Goal: Find contact information: Find contact information

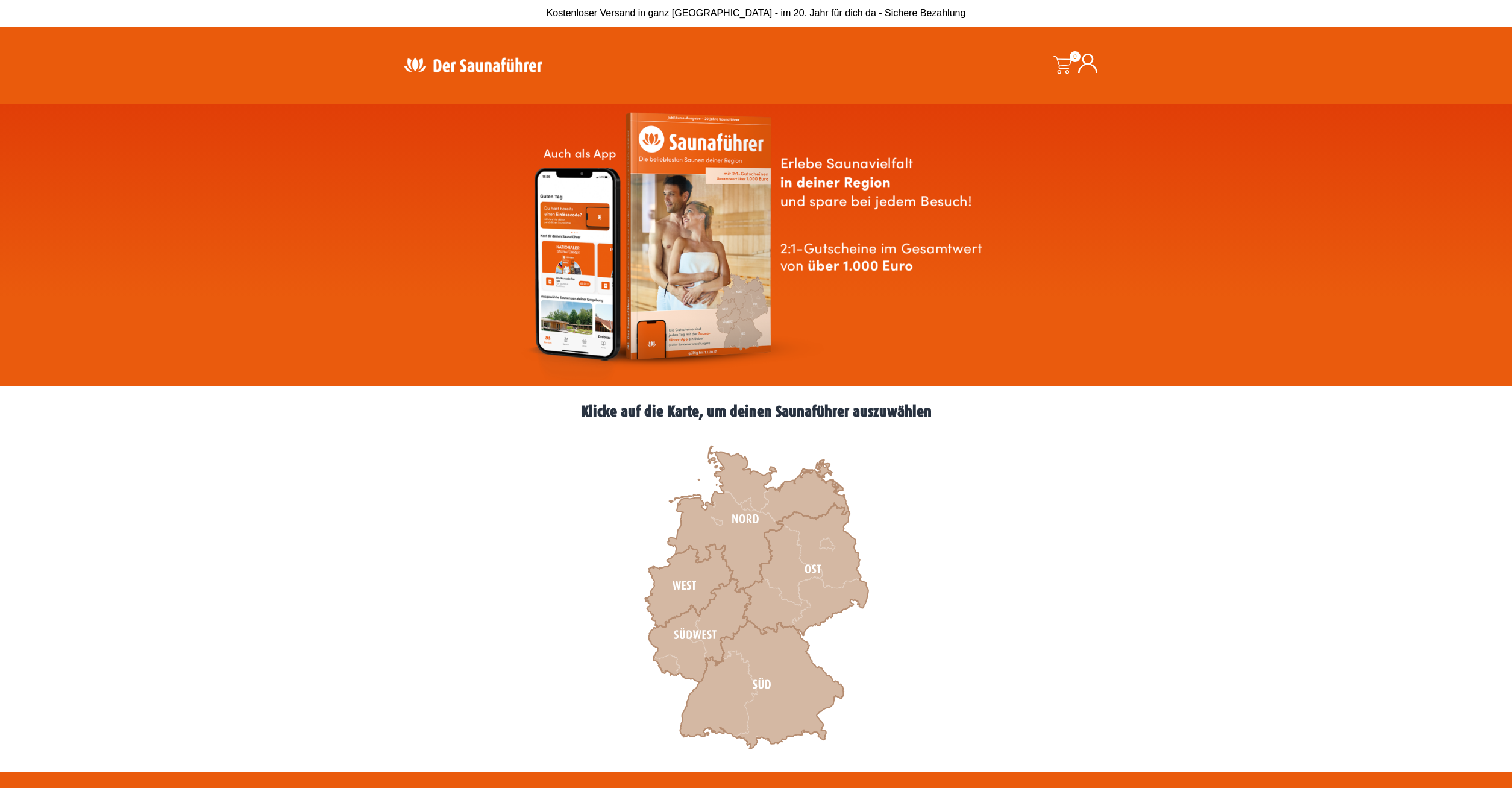
click at [861, 408] on h2 "Klicke auf die Karte, um deinen Saunaführer auszuwählen" at bounding box center [756, 412] width 723 height 16
click at [695, 628] on icon at bounding box center [699, 630] width 102 height 104
click at [781, 682] on icon at bounding box center [762, 684] width 164 height 128
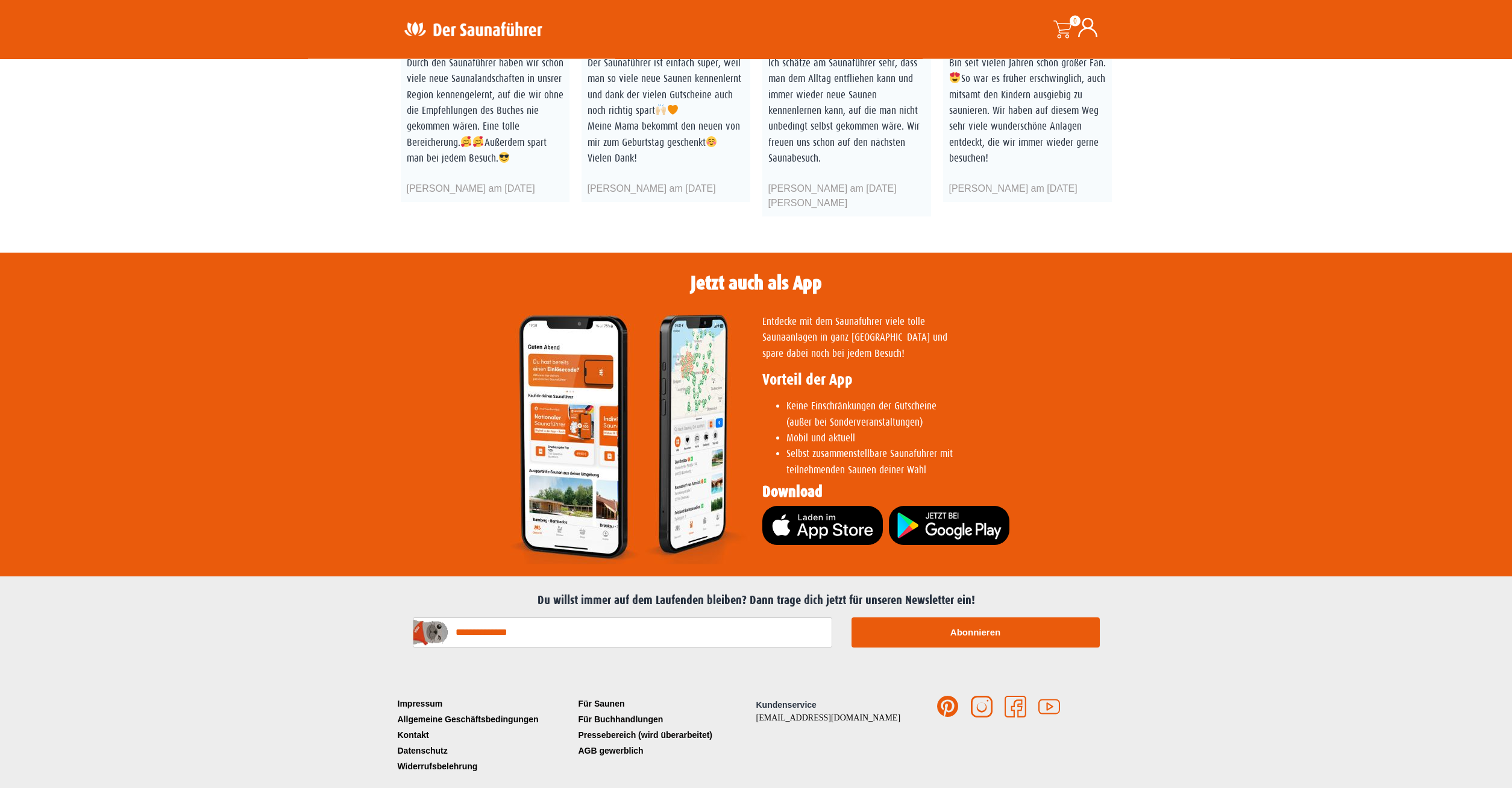
scroll to position [2193, 0]
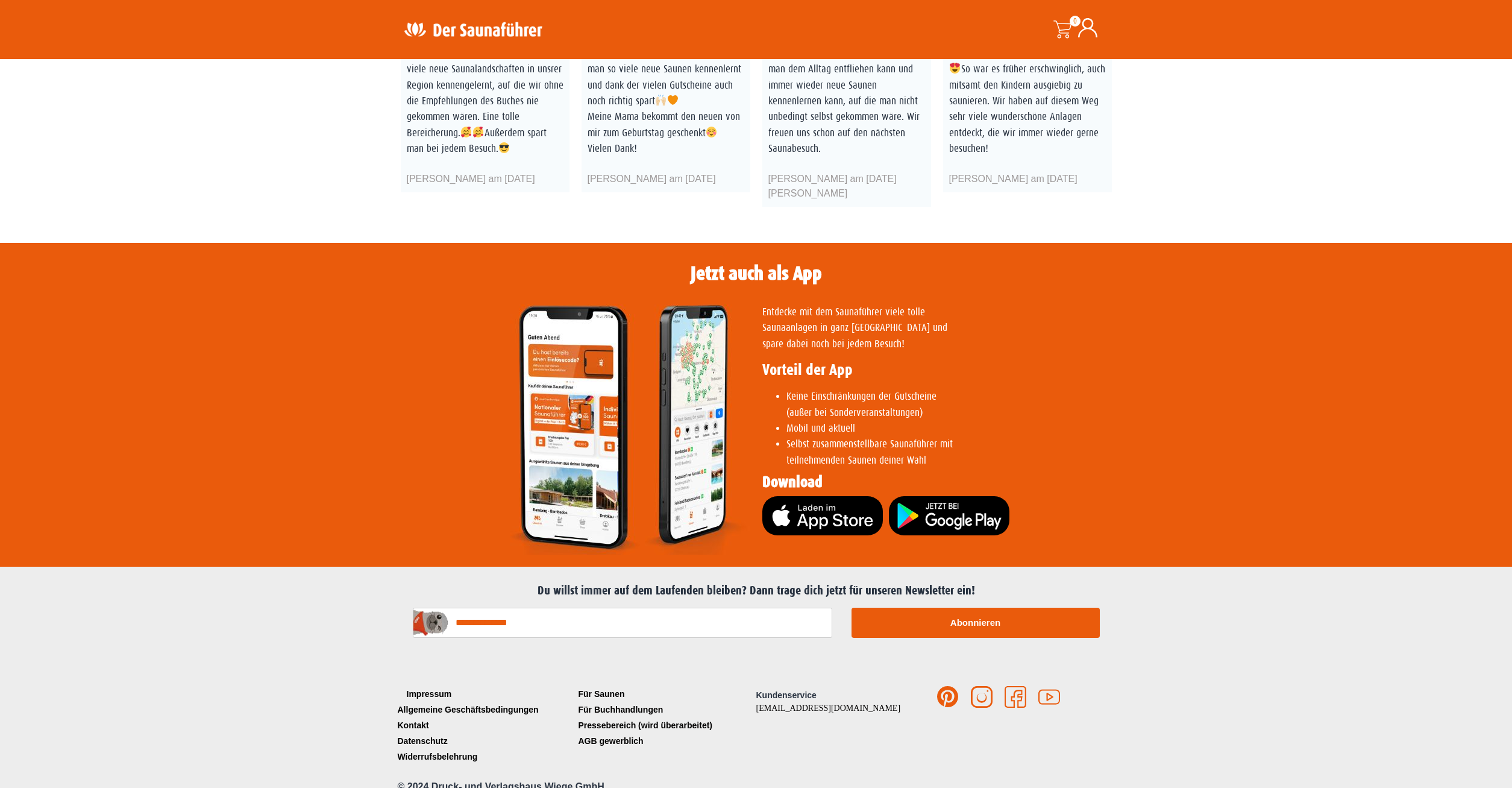
click at [417, 686] on link "Impressum" at bounding box center [485, 694] width 181 height 16
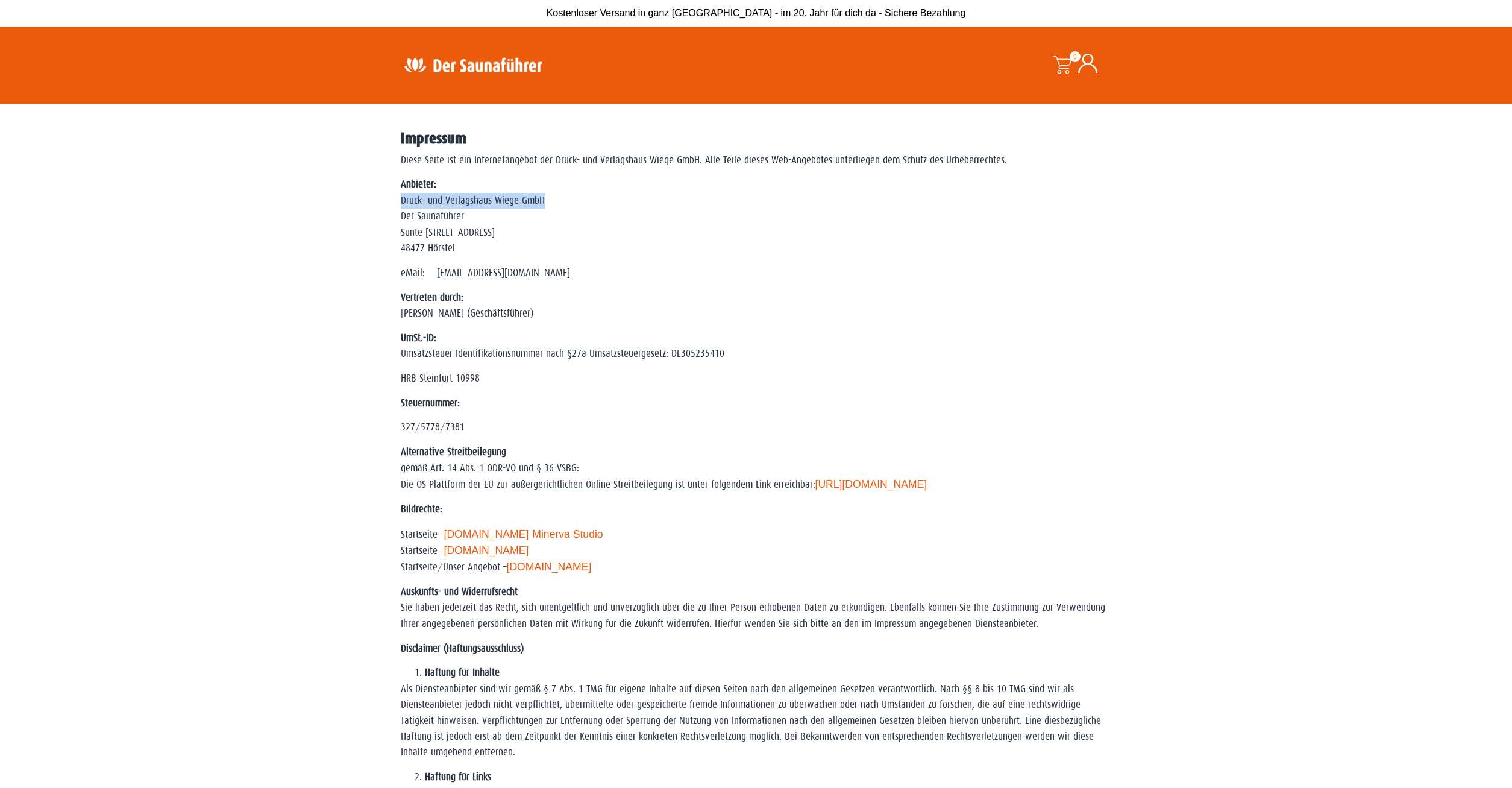
drag, startPoint x: 546, startPoint y: 201, endPoint x: 398, endPoint y: 200, distance: 148.0
click at [398, 200] on div "Impressum Diese Seite ist ein Internetangebot der Druck- und Verlagshaus Wiege …" at bounding box center [756, 552] width 723 height 896
copy p "Druck- und Verlagshaus Wiege GmbH"
